Goal: Task Accomplishment & Management: Use online tool/utility

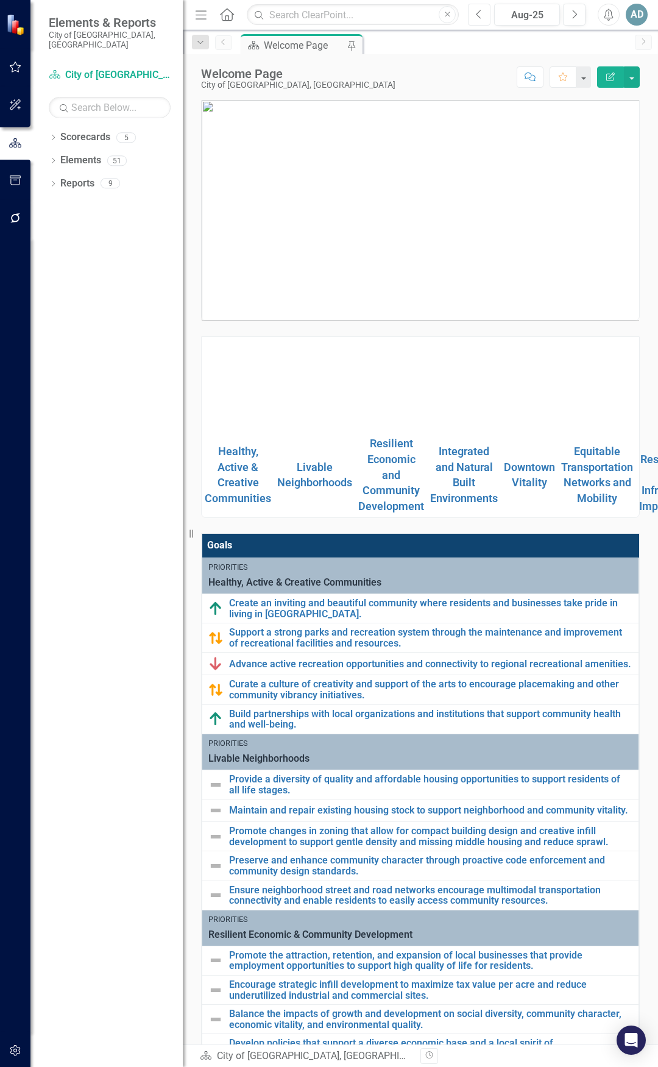
click at [477, 14] on icon "button" at bounding box center [479, 14] width 5 height 9
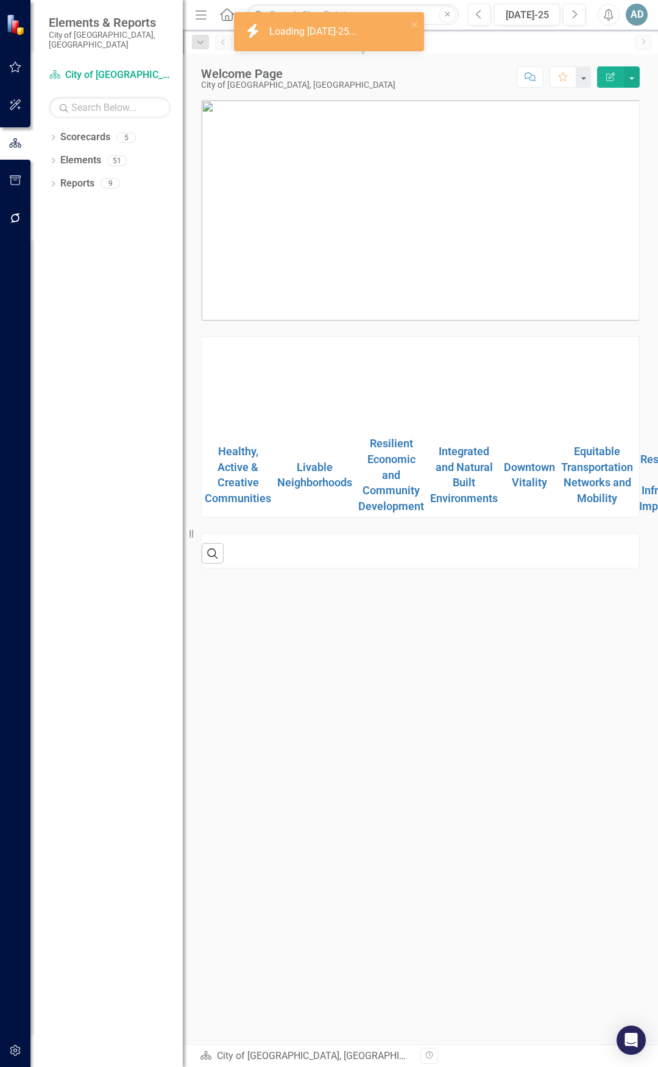
click at [555, 18] on div "AD" at bounding box center [637, 15] width 22 height 22
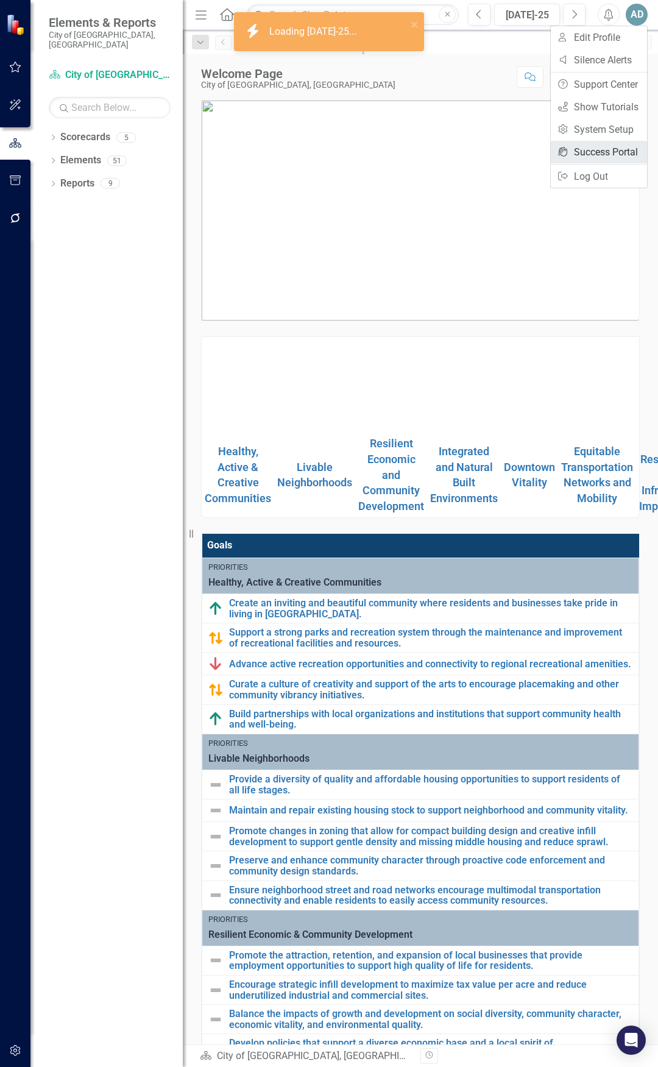
click at [555, 143] on link "icon.portal Success Portal" at bounding box center [599, 152] width 96 height 23
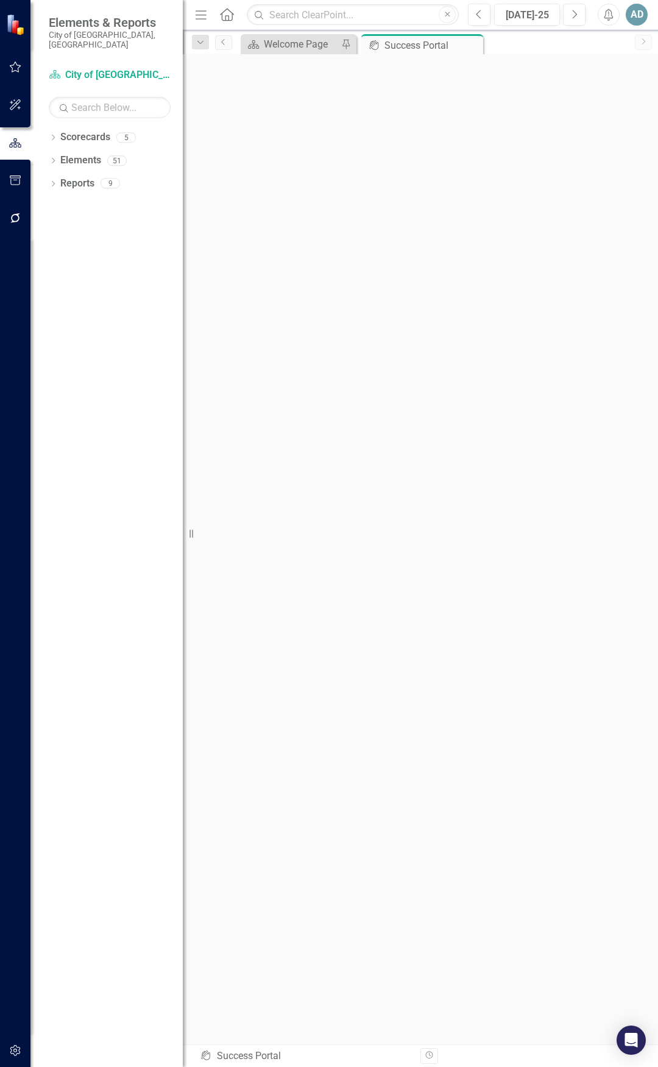
scroll to position [4, 0]
click at [198, 11] on icon "button" at bounding box center [201, 14] width 11 height 9
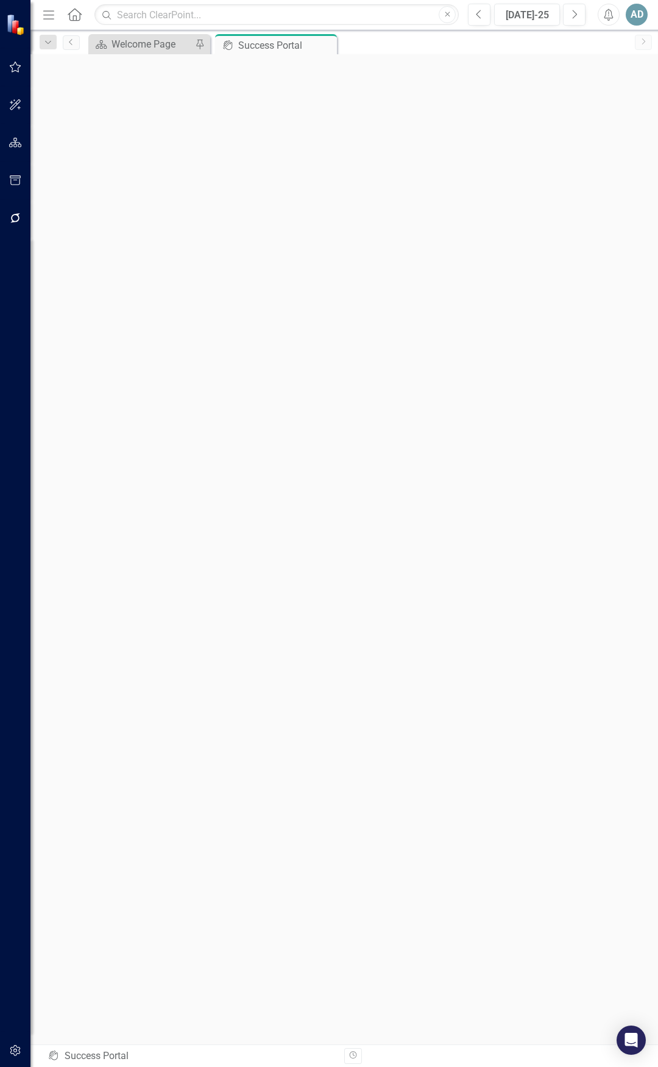
click at [555, 10] on div "AD" at bounding box center [637, 15] width 22 height 22
click at [57, 12] on div "Menu Home Search Close" at bounding box center [248, 14] width 416 height 23
click at [46, 16] on icon "Menu" at bounding box center [49, 14] width 16 height 13
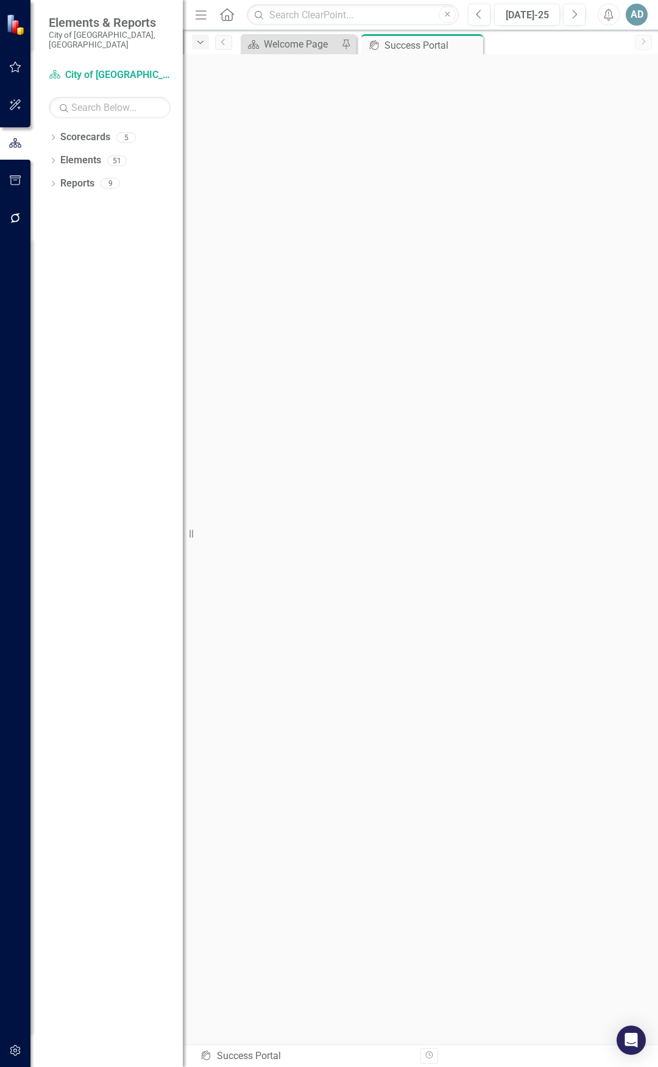
click at [207, 42] on div "Dropdown" at bounding box center [200, 42] width 17 height 15
click at [220, 43] on icon "Previous" at bounding box center [224, 41] width 10 height 7
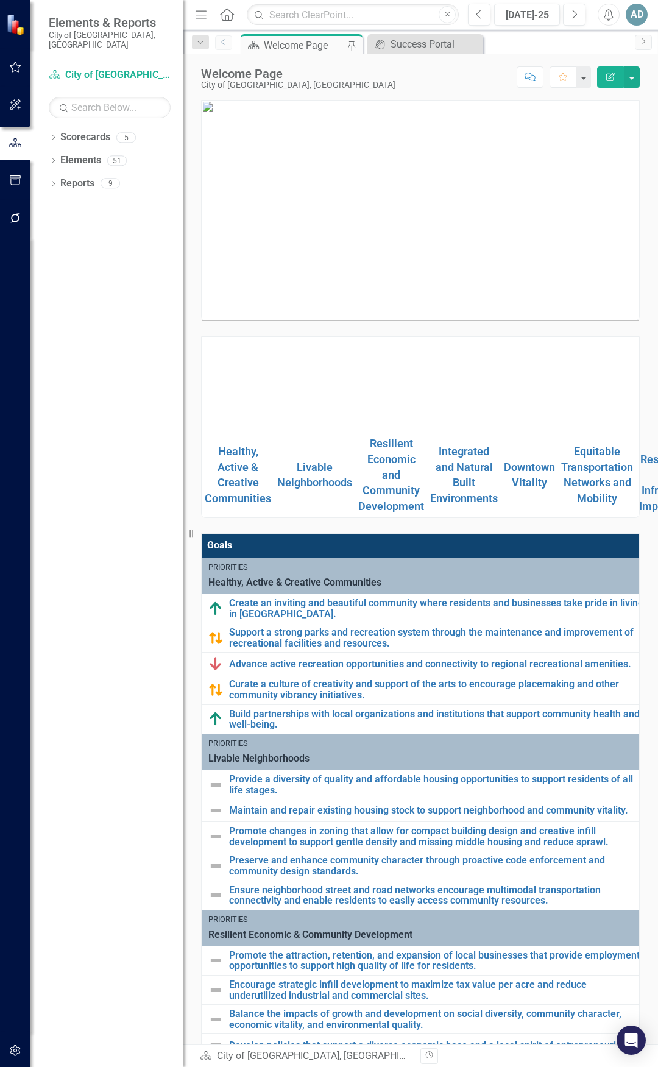
drag, startPoint x: 191, startPoint y: 534, endPoint x: 176, endPoint y: 532, distance: 15.3
click at [176, 422] on div "Elements & Reports City of [GEOGRAPHIC_DATA], [GEOGRAPHIC_DATA] Scorecard City …" at bounding box center [91, 533] width 183 height 1067
click at [555, 80] on button "button" at bounding box center [632, 76] width 16 height 21
click at [53, 134] on div "Dropdown" at bounding box center [53, 139] width 9 height 10
click at [54, 182] on icon "Dropdown" at bounding box center [53, 185] width 9 height 7
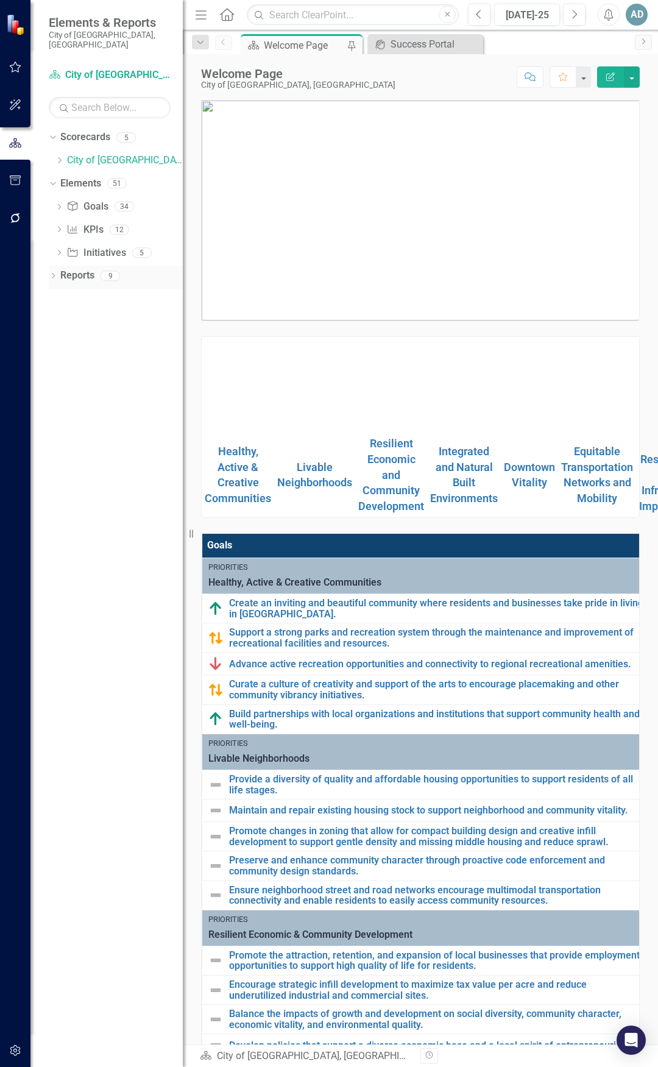
click at [54, 274] on icon "Dropdown" at bounding box center [53, 277] width 9 height 7
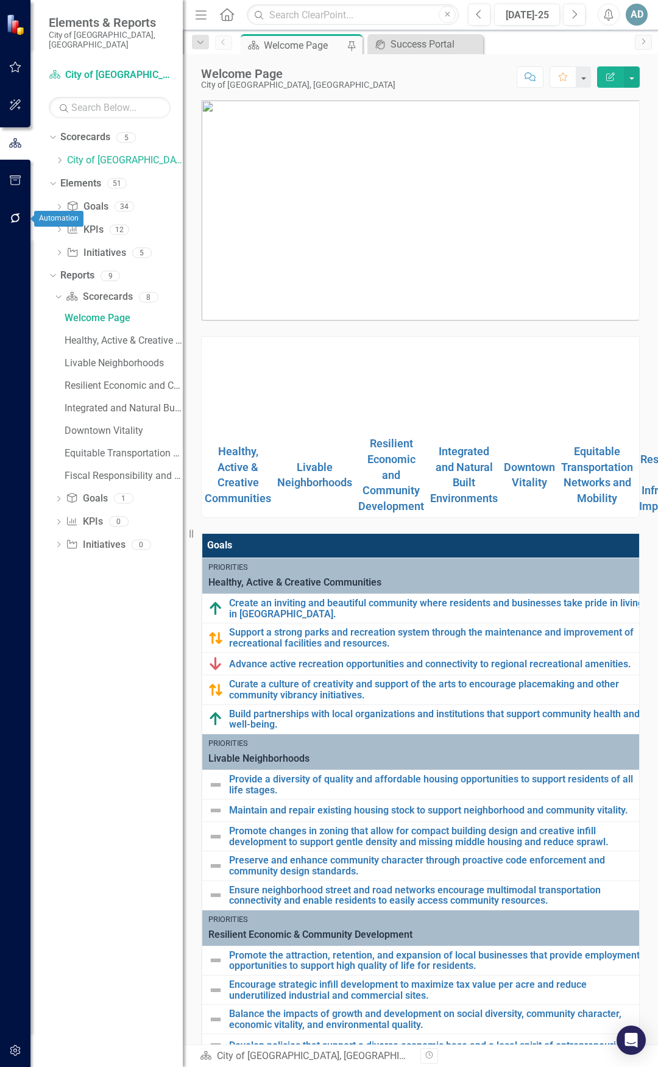
click at [16, 219] on icon "button" at bounding box center [15, 218] width 13 height 10
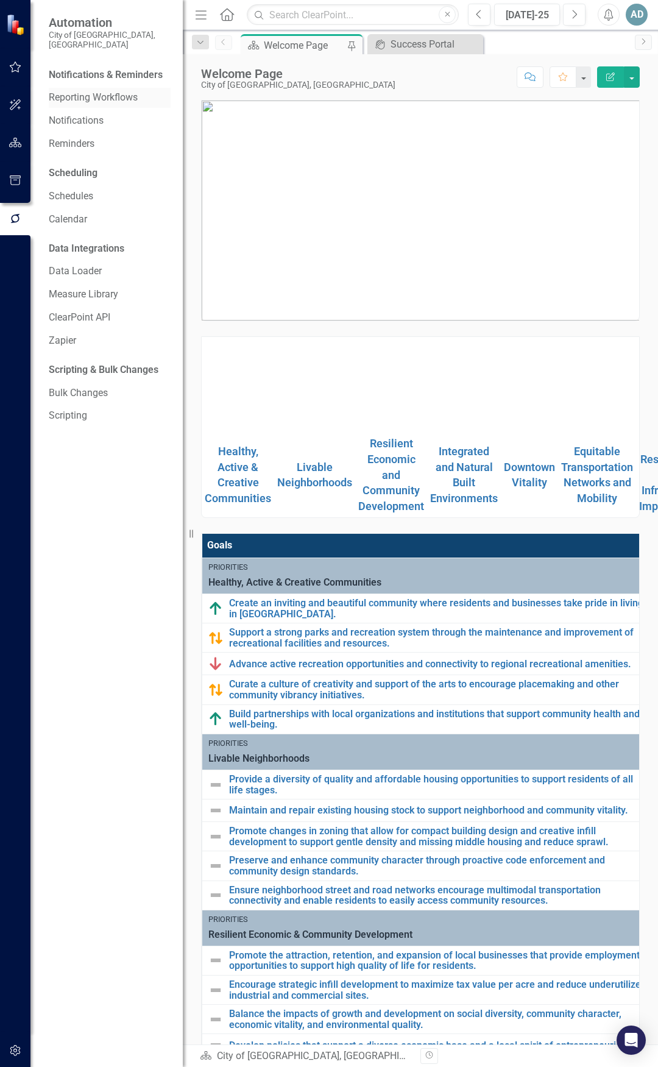
click at [122, 91] on link "Reporting Workflows" at bounding box center [110, 98] width 122 height 14
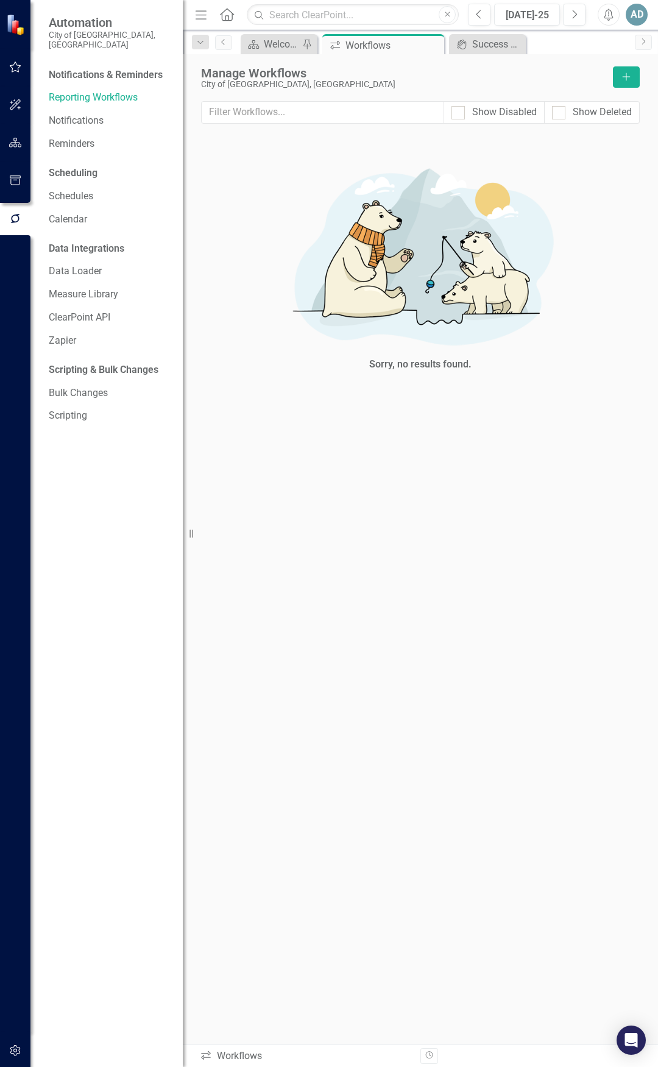
click at [450, 110] on div "Show Disabled" at bounding box center [494, 112] width 101 height 23
click at [456, 112] on input "Show Disabled" at bounding box center [456, 110] width 8 height 8
checkbox input "true"
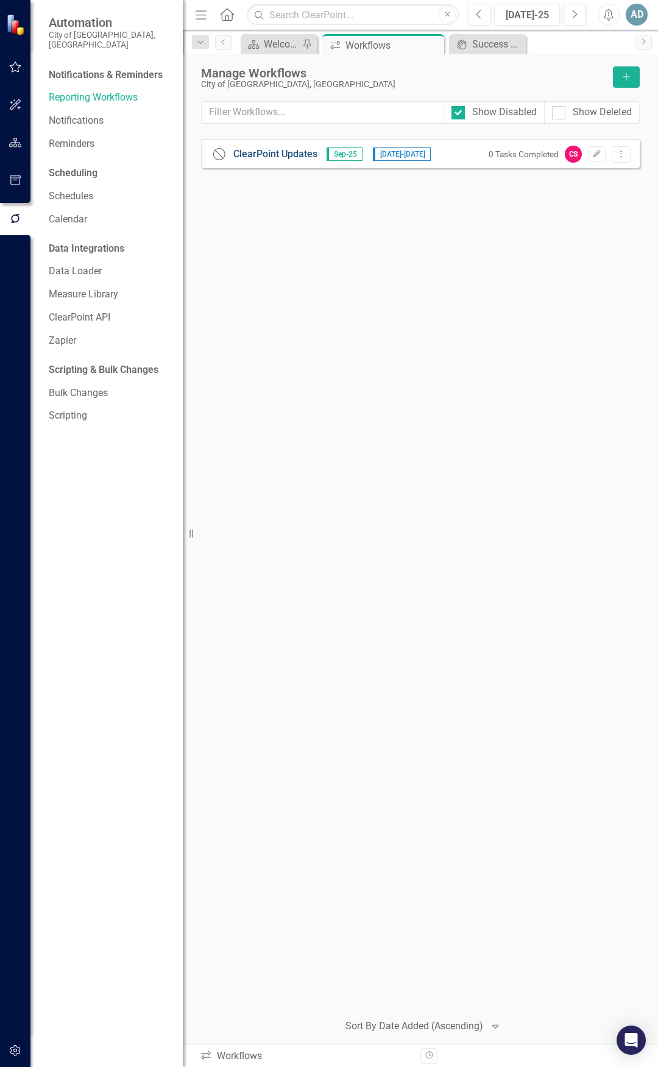
click at [285, 151] on link "ClearPoint Updates" at bounding box center [275, 154] width 84 height 14
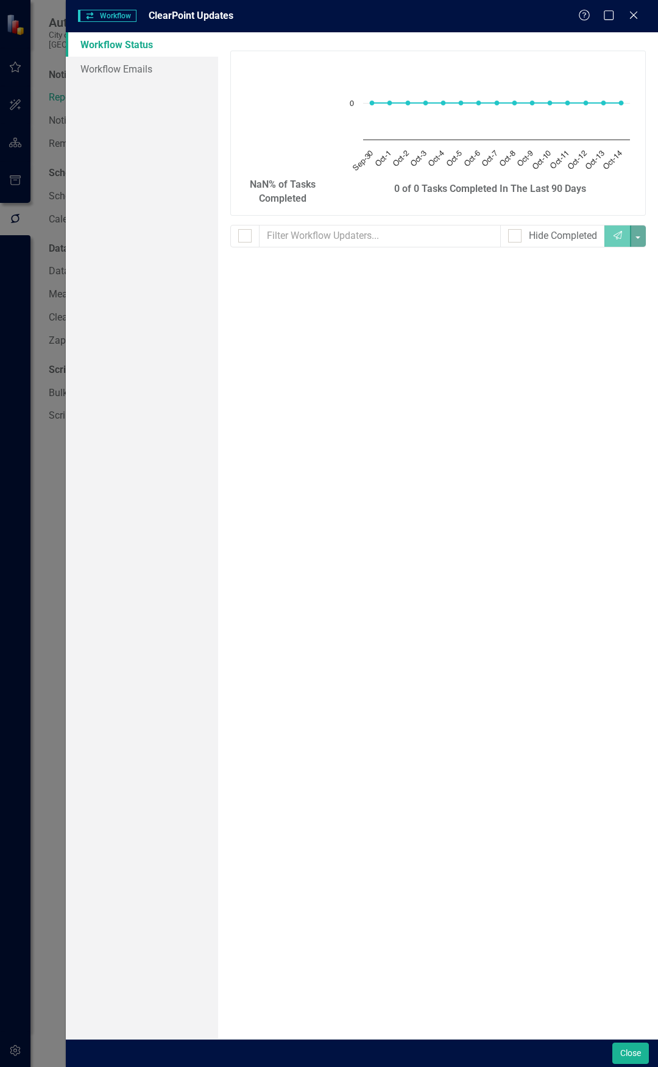
click at [110, 22] on span "Workflow Workflow" at bounding box center [107, 16] width 59 height 12
click at [118, 10] on span "Workflow Workflow" at bounding box center [107, 16] width 59 height 12
click at [555, 12] on icon at bounding box center [633, 14] width 9 height 9
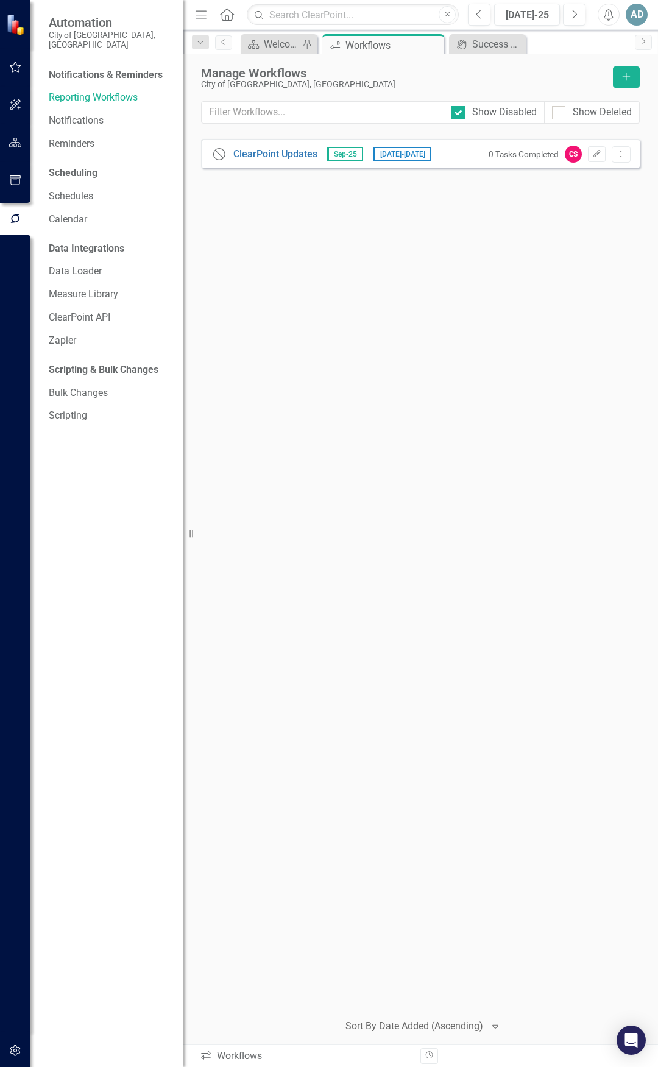
click at [98, 68] on div "Notifications & Reminders" at bounding box center [106, 75] width 114 height 14
click at [87, 91] on link "Reporting Workflows" at bounding box center [110, 98] width 122 height 14
click at [91, 68] on div "Notifications & Reminders" at bounding box center [106, 75] width 114 height 14
click at [248, 153] on link "ClearPoint Updates" at bounding box center [275, 154] width 84 height 14
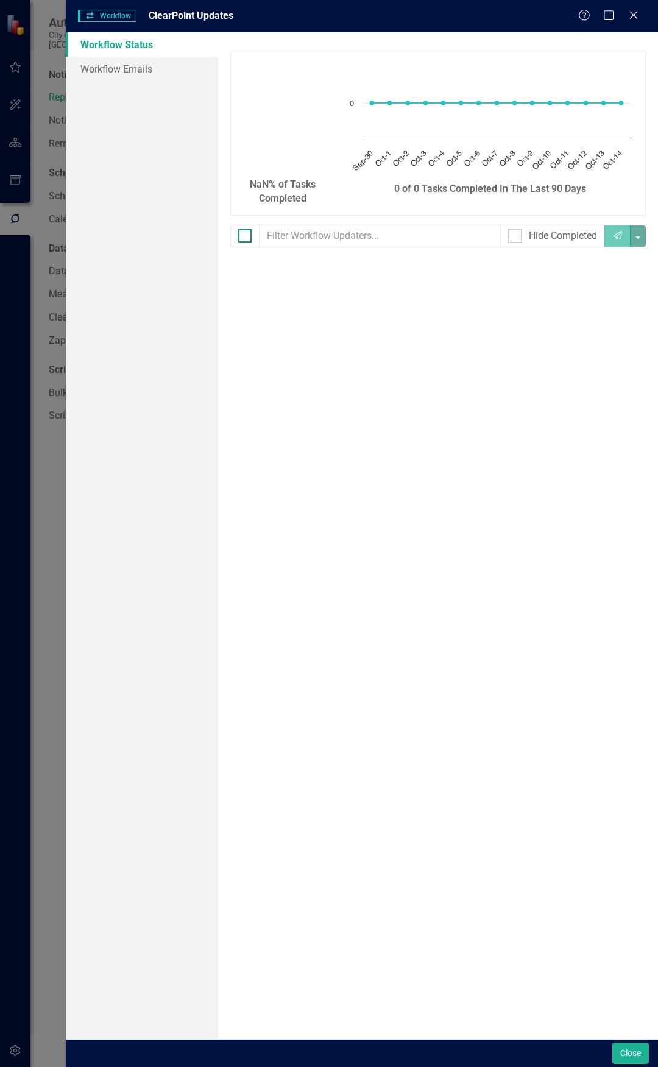
click at [249, 239] on div at bounding box center [244, 235] width 13 height 13
click at [246, 237] on input "checkbox" at bounding box center [242, 233] width 8 height 8
click at [246, 238] on div at bounding box center [244, 235] width 13 height 13
click at [246, 237] on input "checkbox" at bounding box center [242, 233] width 8 height 8
checkbox input "false"
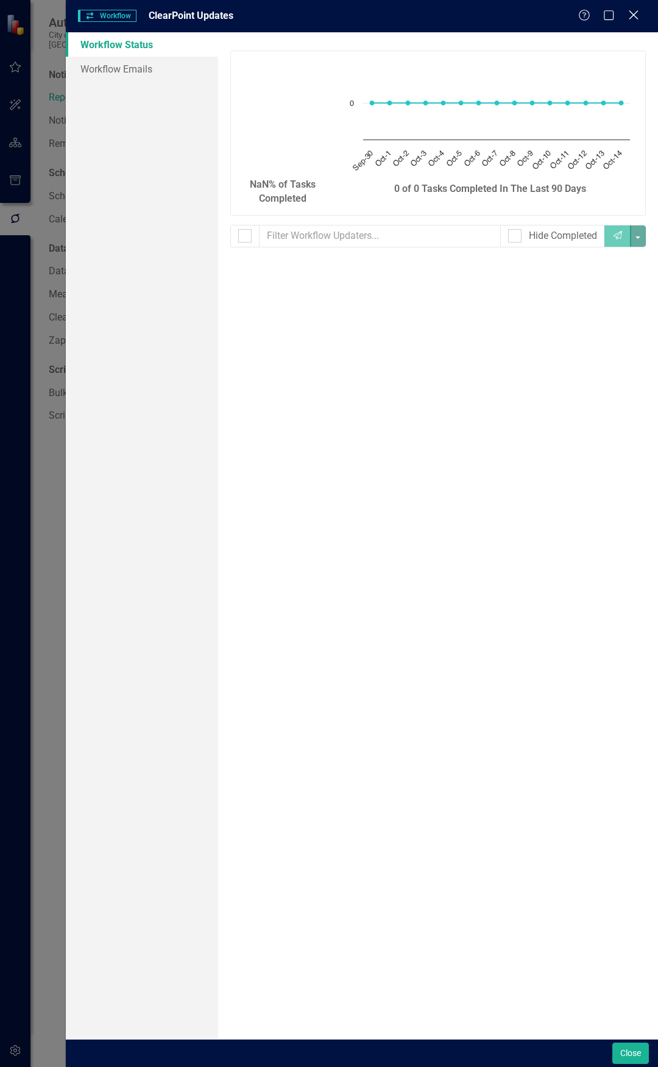
click at [555, 14] on icon at bounding box center [633, 14] width 9 height 9
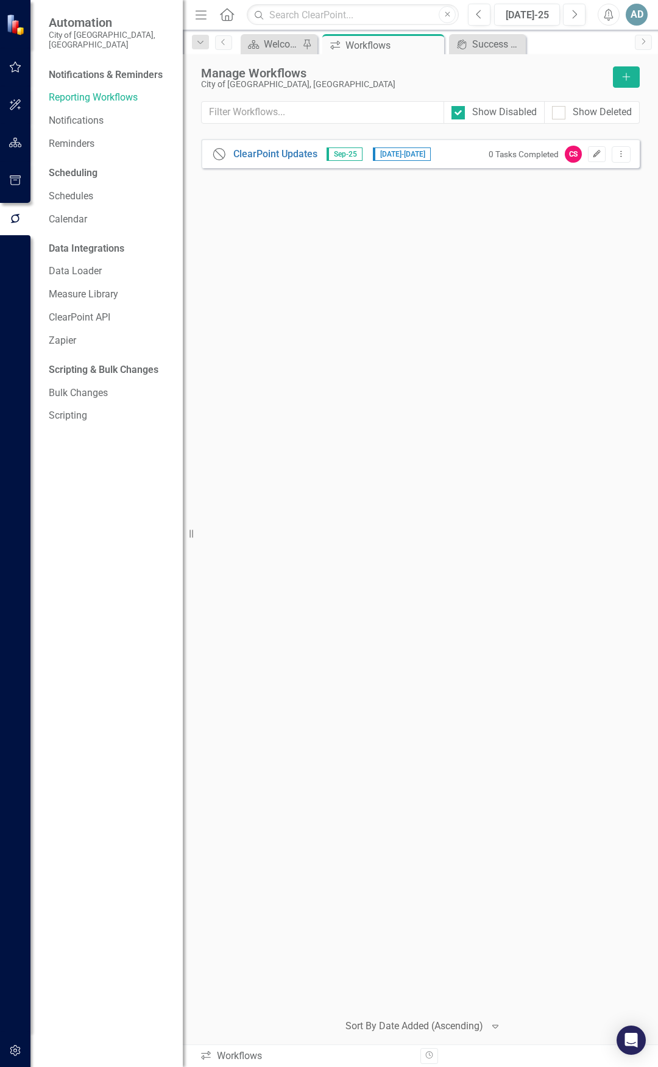
click at [555, 152] on button "Edit" at bounding box center [597, 154] width 18 height 16
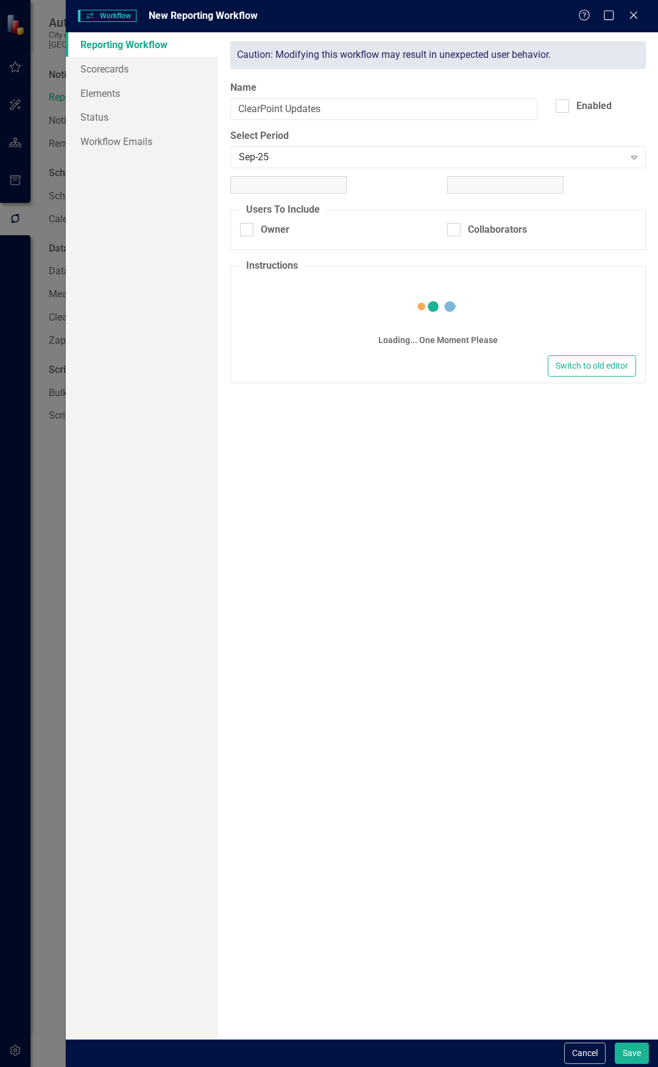
checkbox input "true"
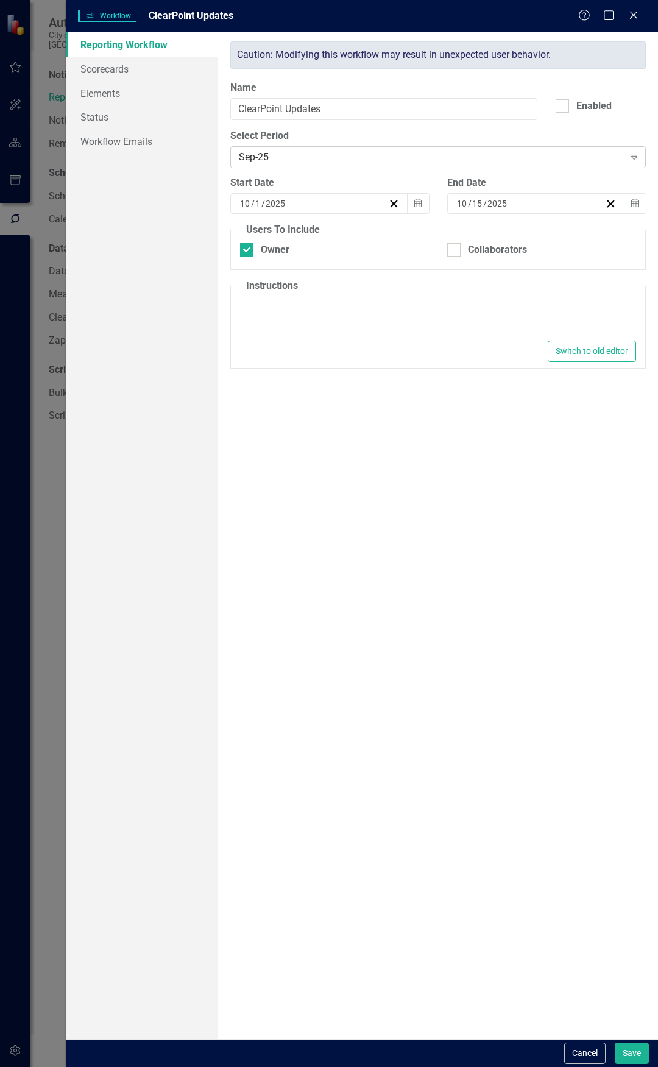
type textarea "<p>Please make updates to your assigned elements for this reporting period. Rev…"
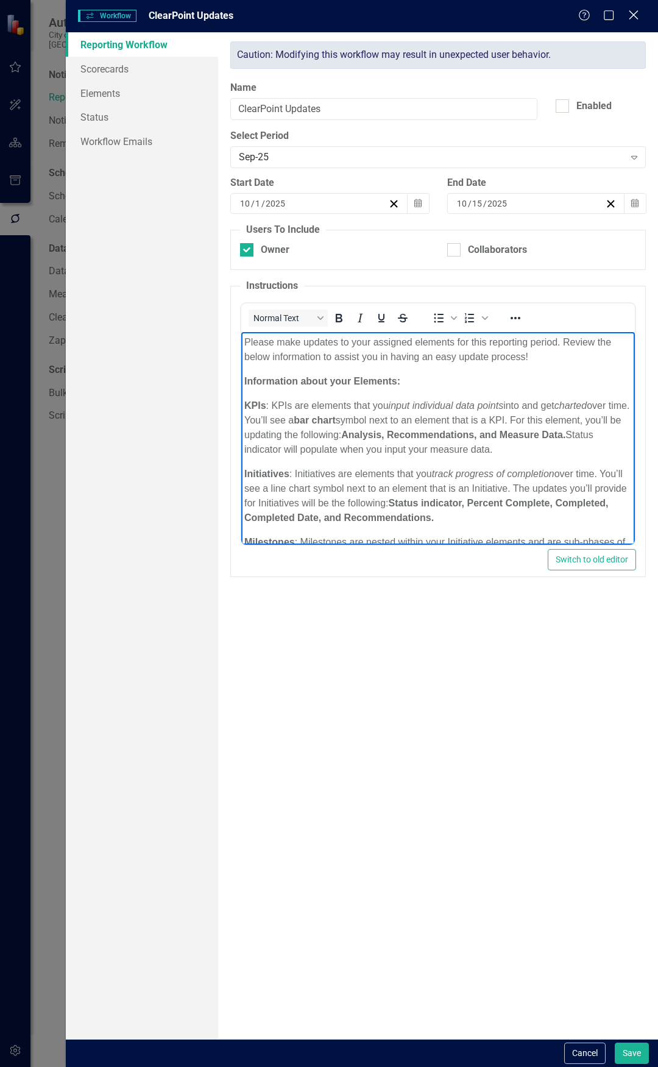
click at [555, 9] on icon "Close" at bounding box center [633, 15] width 15 height 12
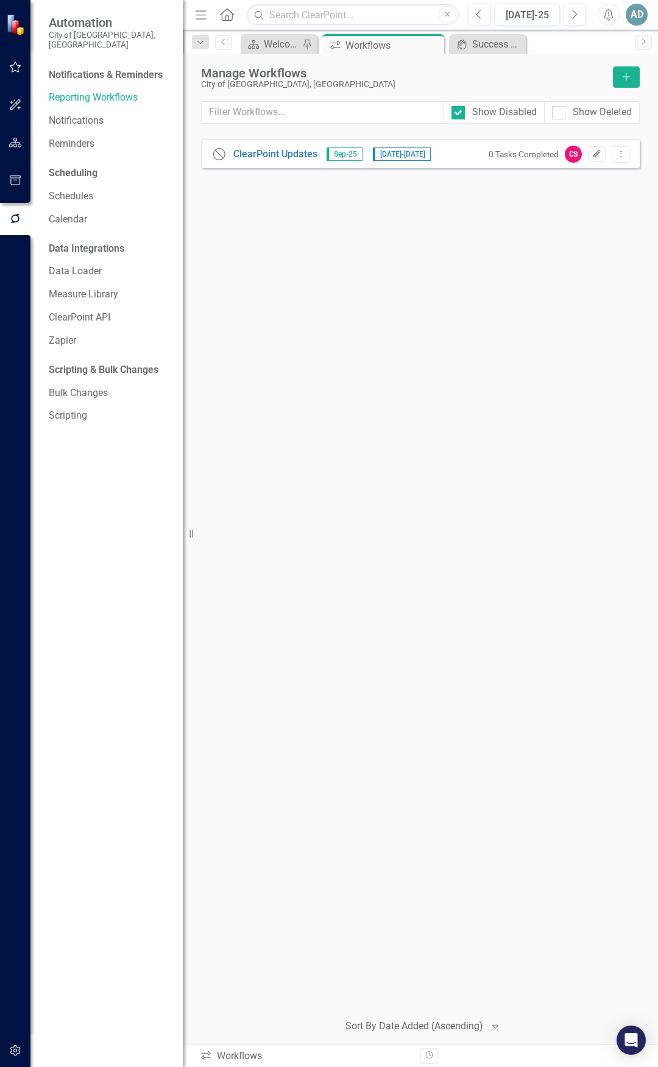
click at [555, 157] on button "Edit" at bounding box center [597, 154] width 18 height 16
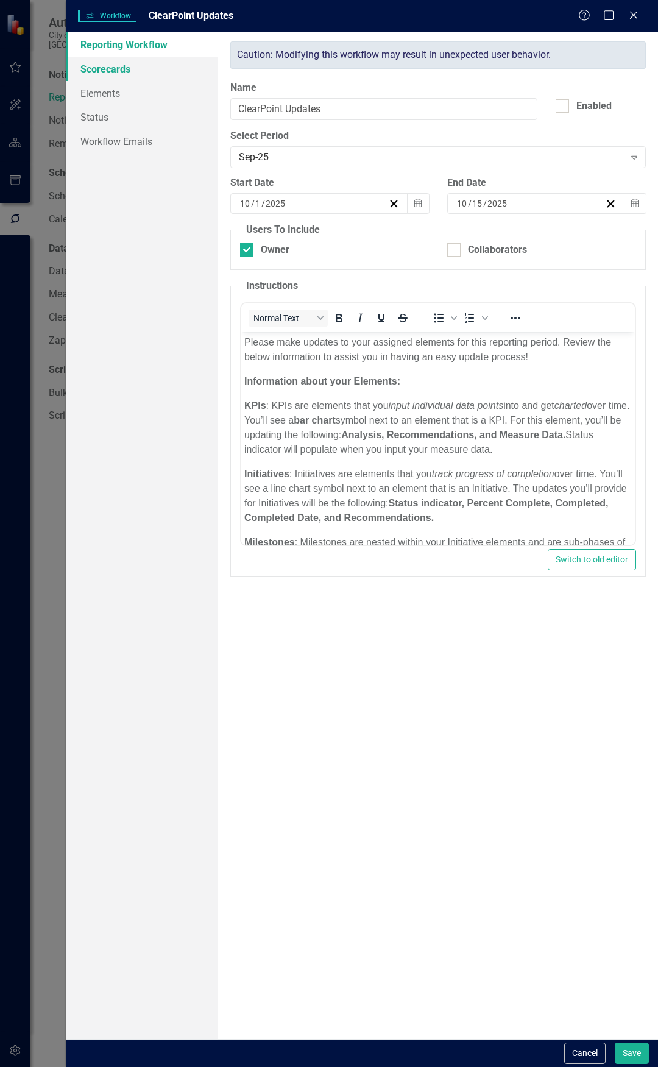
click at [130, 69] on link "Scorecards" at bounding box center [142, 69] width 152 height 24
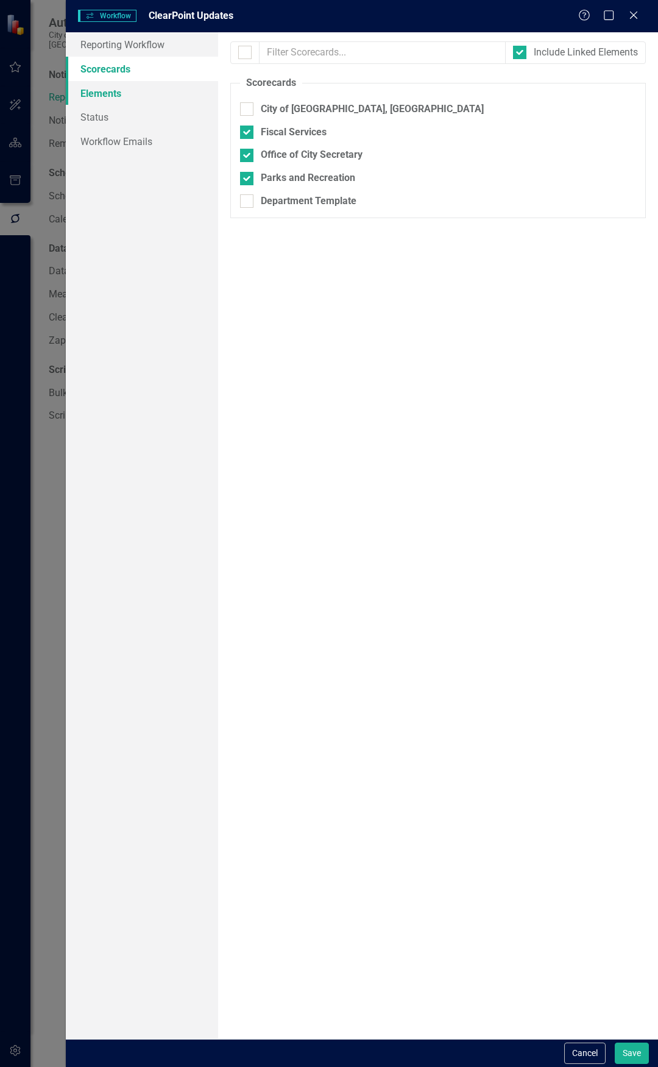
click at [107, 87] on link "Elements" at bounding box center [142, 93] width 152 height 24
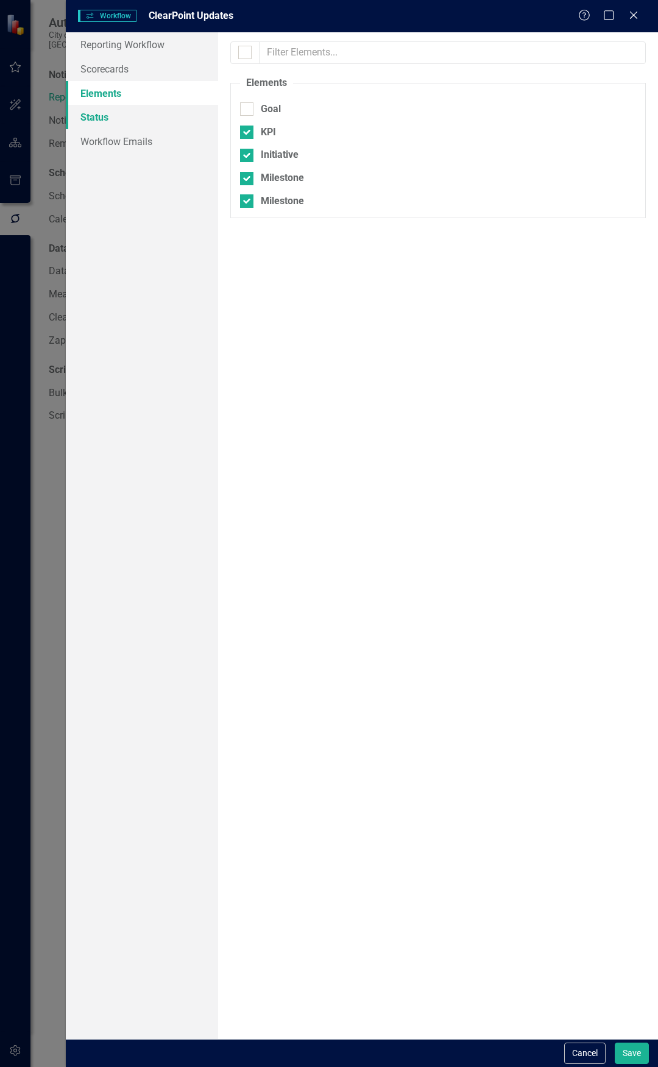
click at [100, 117] on link "Status" at bounding box center [142, 117] width 152 height 24
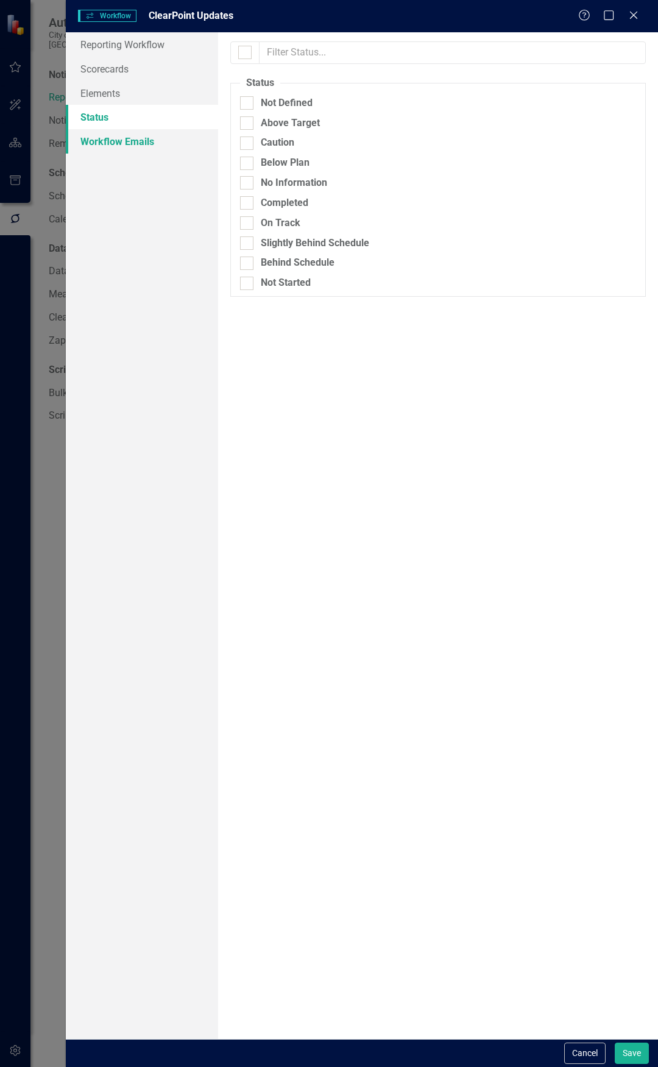
click at [91, 137] on link "Workflow Emails" at bounding box center [142, 141] width 152 height 24
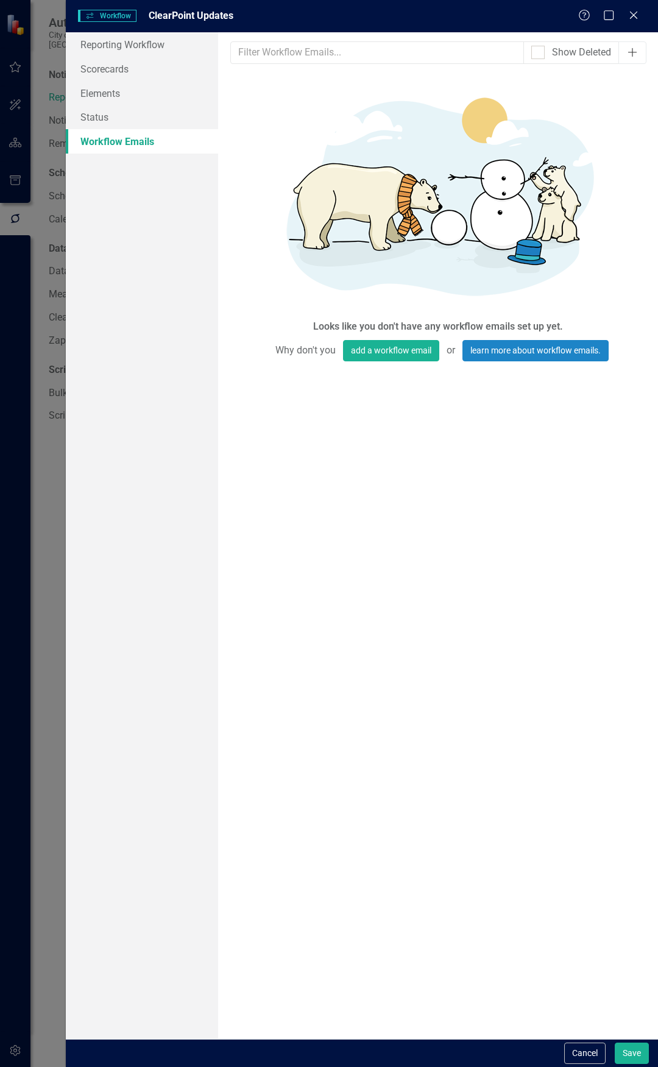
click at [555, 53] on icon "Add" at bounding box center [633, 53] width 12 height 10
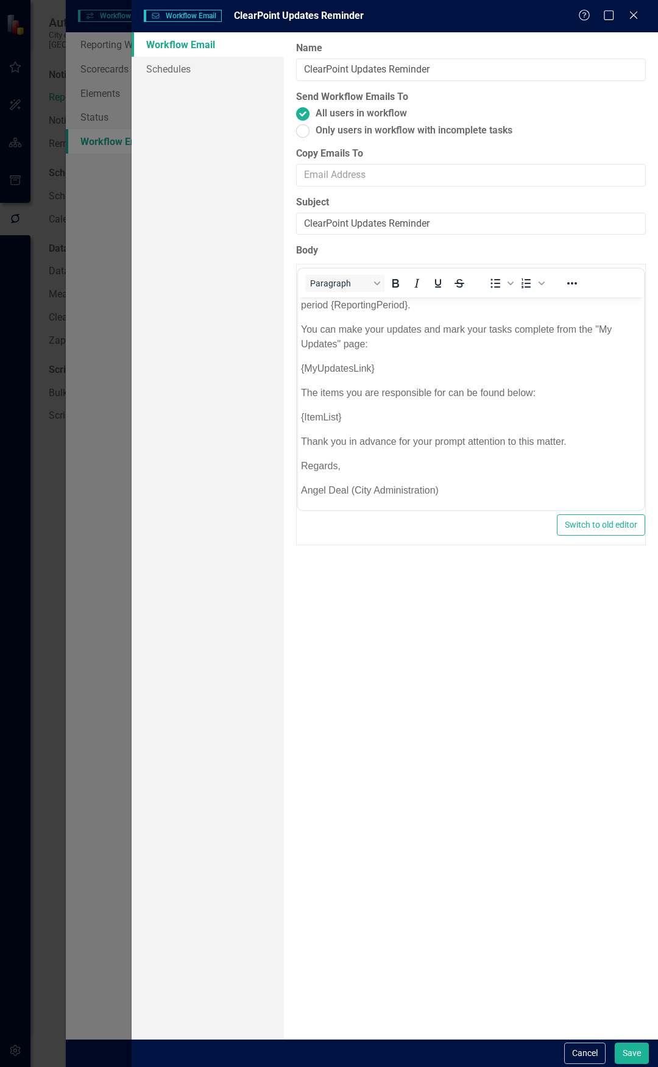
scroll to position [42, 0]
click at [170, 41] on link "Workflow Email" at bounding box center [208, 44] width 152 height 24
click at [106, 41] on div "Workflow Email Workflow Email ClearPoint Updates Reminder Help Maximize Close W…" at bounding box center [329, 533] width 658 height 1067
click at [555, 16] on icon "Close" at bounding box center [633, 15] width 15 height 12
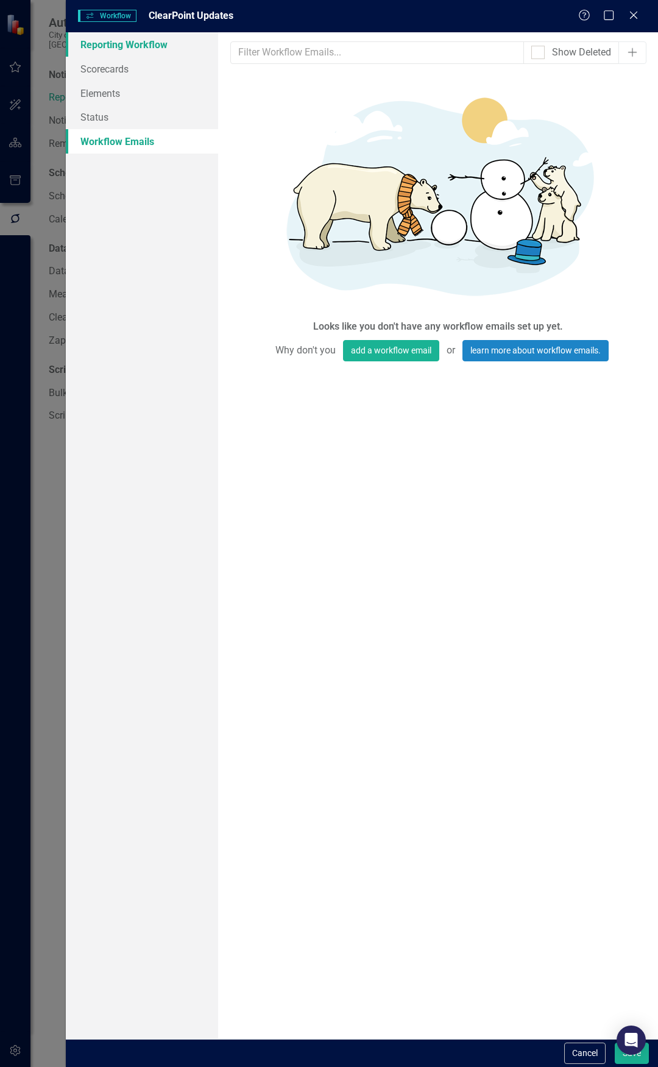
click at [104, 46] on link "Reporting Workflow" at bounding box center [142, 44] width 152 height 24
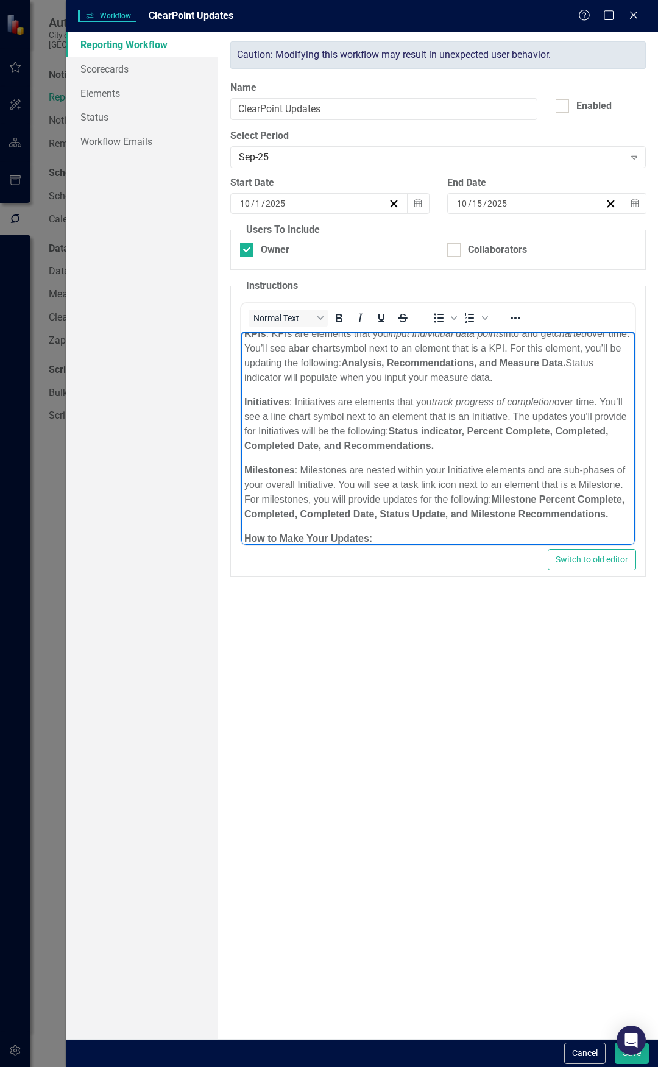
scroll to position [285, 0]
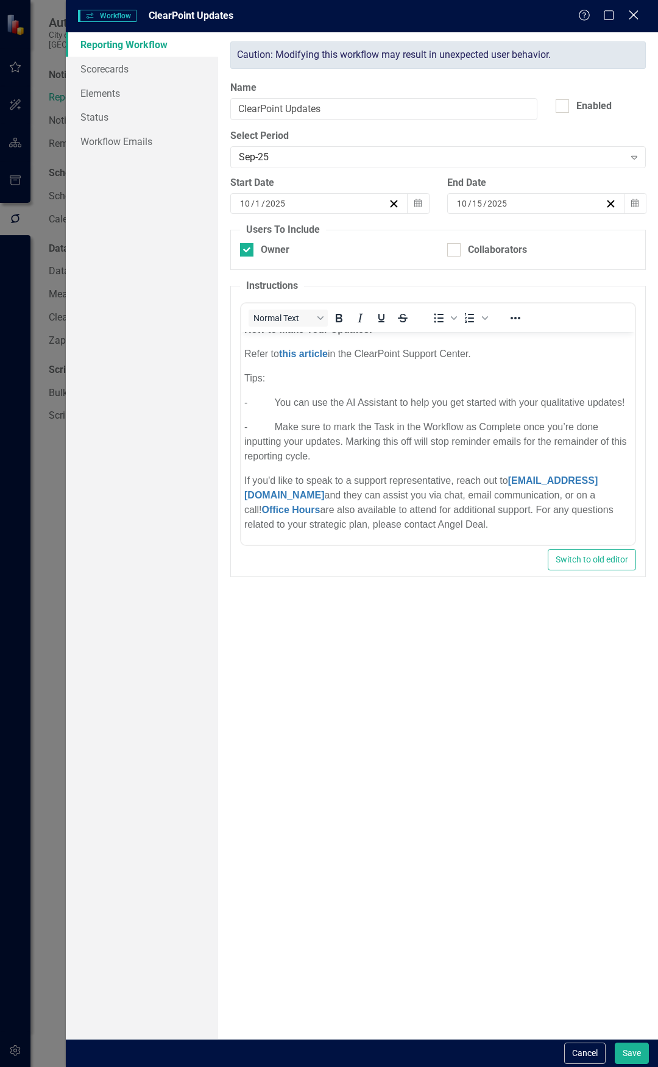
click at [555, 15] on icon "Close" at bounding box center [633, 15] width 15 height 12
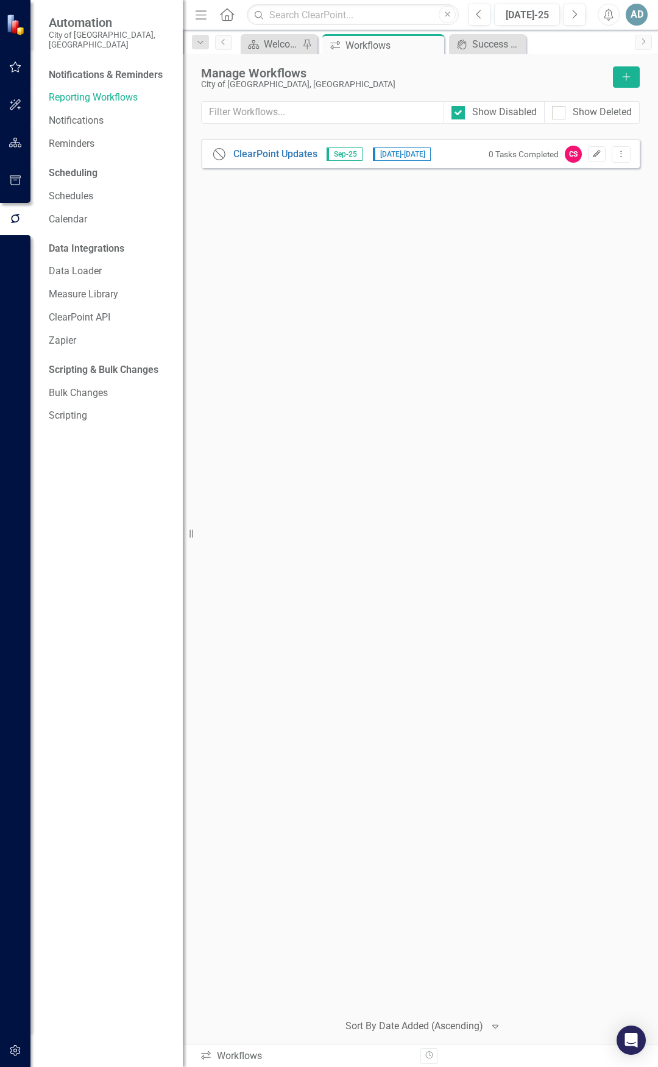
click at [555, 152] on icon "Edit" at bounding box center [596, 154] width 9 height 7
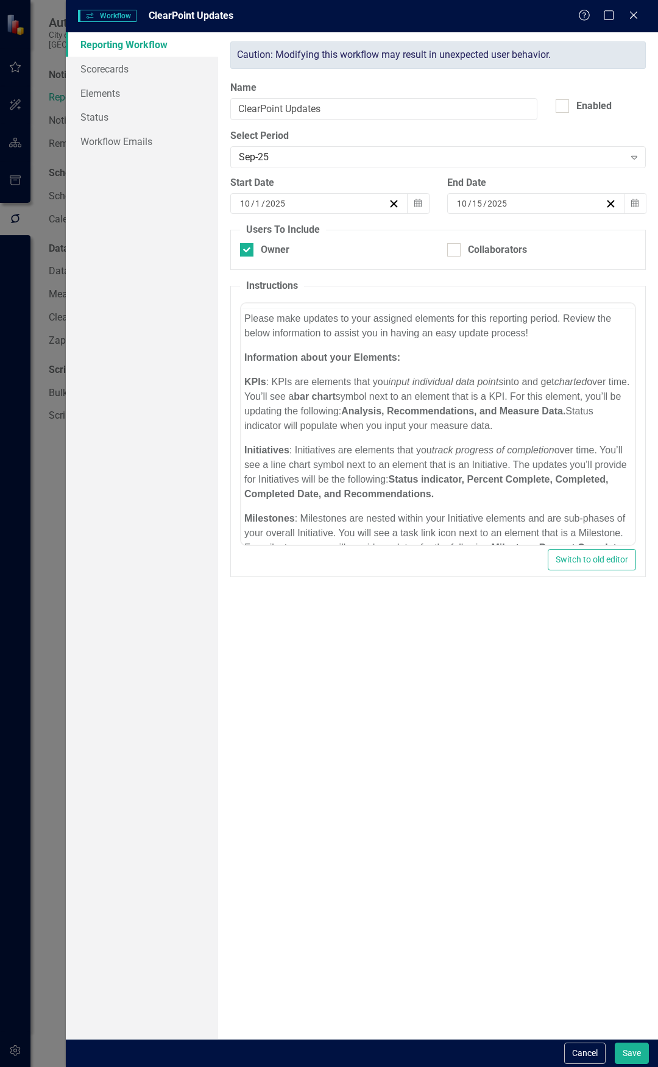
scroll to position [0, 0]
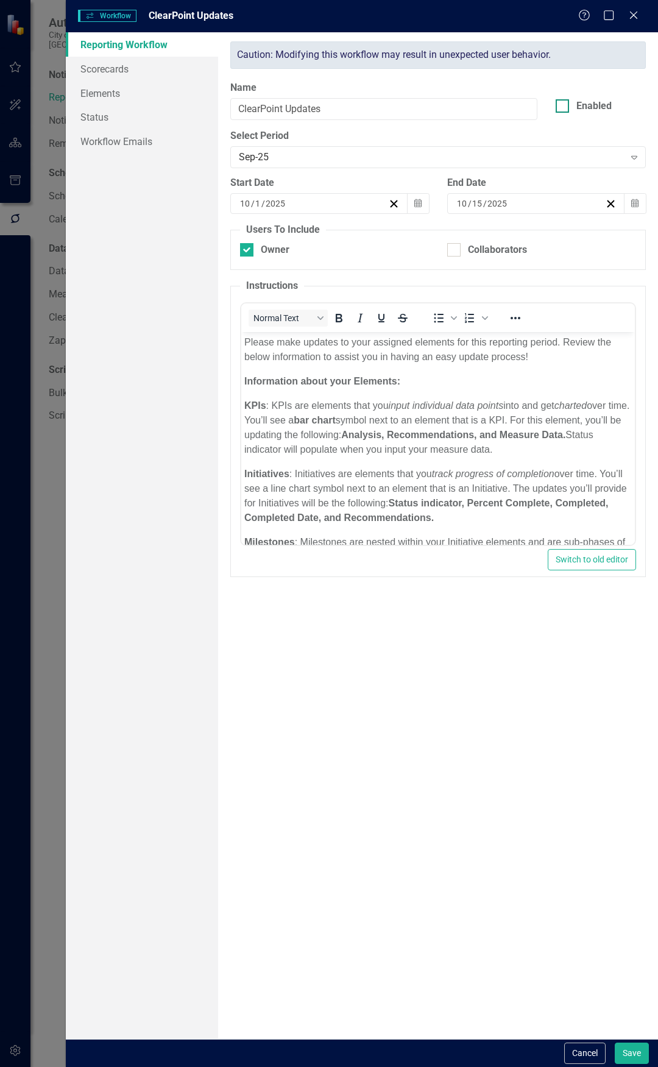
drag, startPoint x: 633, startPoint y: 16, endPoint x: 629, endPoint y: 103, distance: 87.3
click at [555, 103] on form "Workflows Workflow ClearPoint Updates Help Maximize Close Reporting Workflow Sc…" at bounding box center [362, 533] width 592 height 1067
click at [555, 16] on icon "Close" at bounding box center [633, 15] width 15 height 12
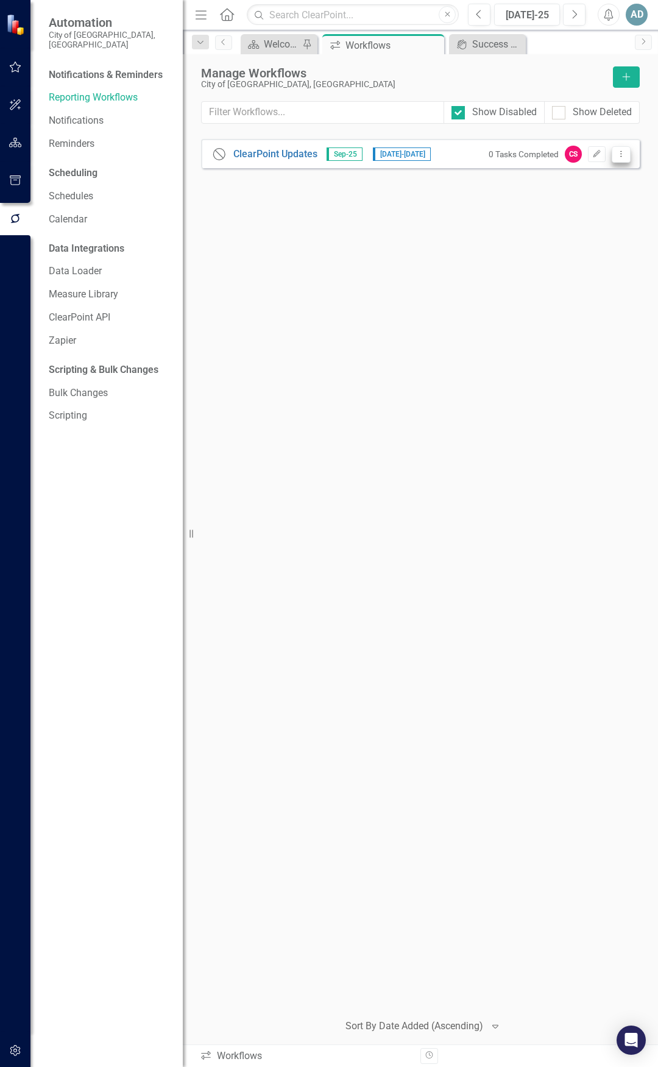
click at [555, 157] on icon "Dropdown Menu" at bounding box center [621, 154] width 10 height 8
click at [555, 222] on link "Copy Duplicate Workflow" at bounding box center [573, 219] width 113 height 23
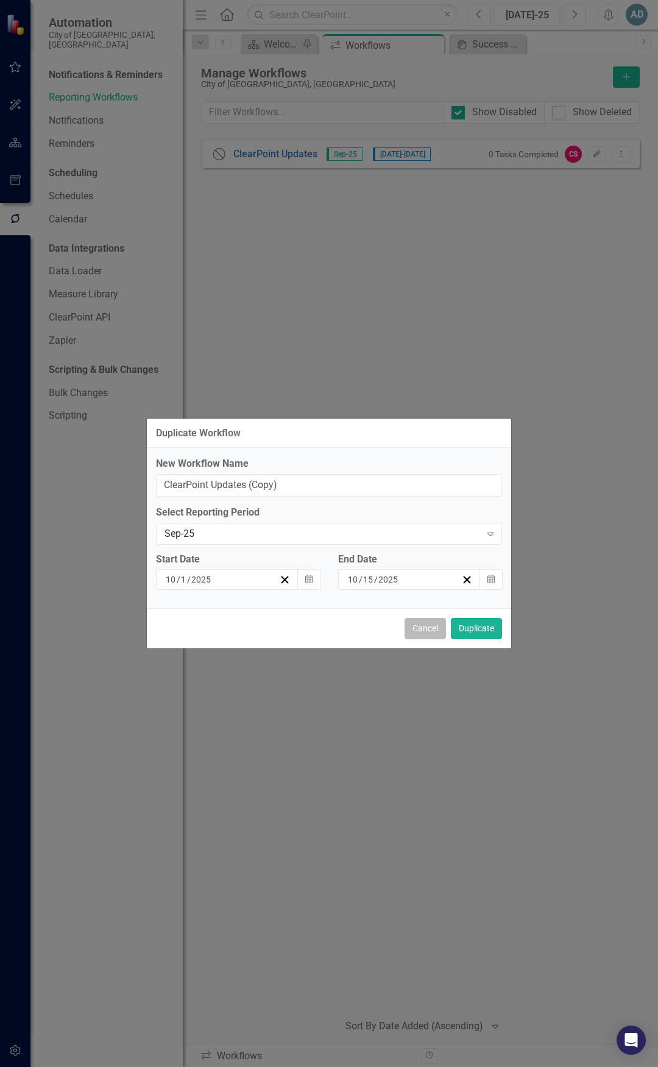
click at [427, 422] on button "Cancel" at bounding box center [425, 628] width 41 height 21
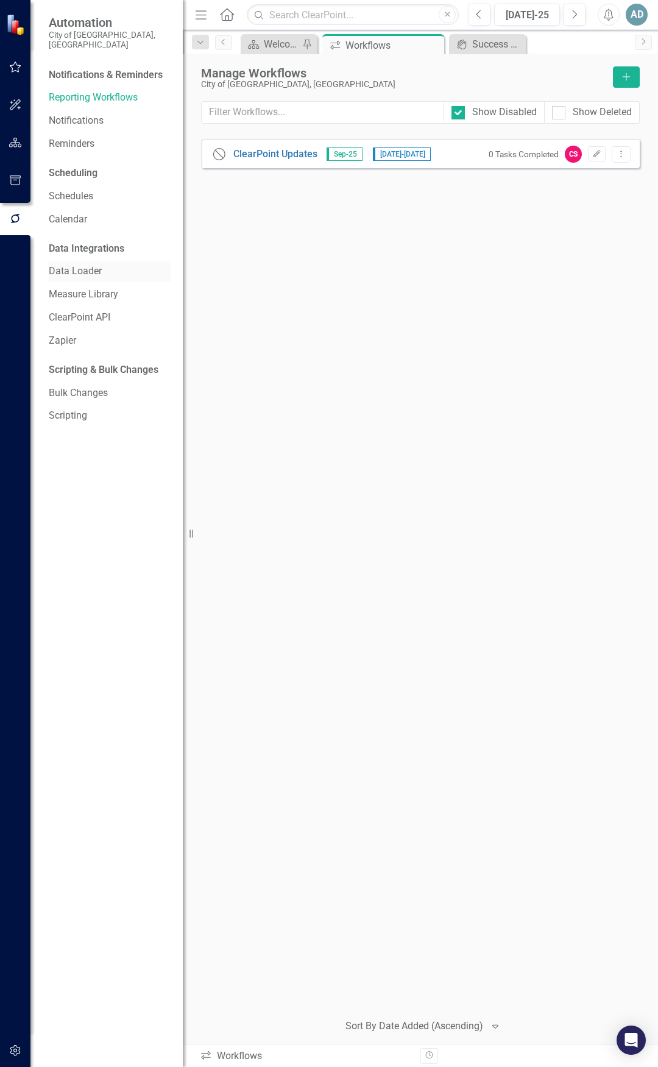
click at [65, 265] on link "Data Loader" at bounding box center [110, 272] width 122 height 14
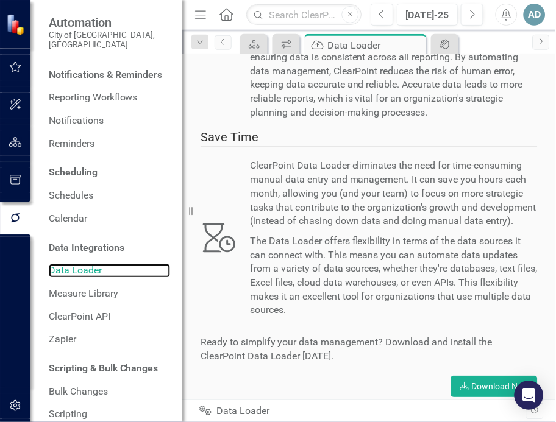
scroll to position [470, 0]
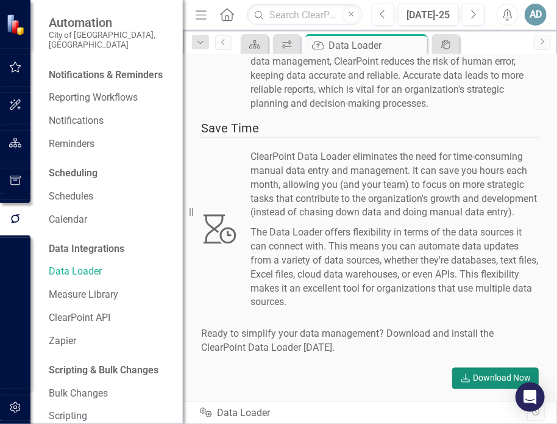
click at [469, 377] on link "Download Download Now" at bounding box center [495, 377] width 87 height 21
